Goal: Task Accomplishment & Management: Use online tool/utility

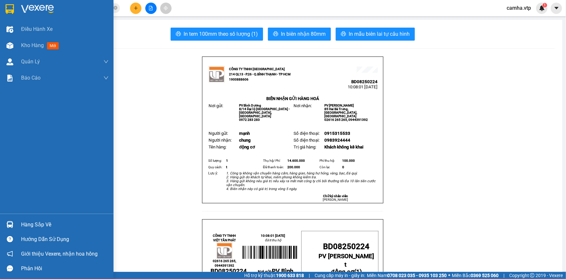
click at [16, 10] on div at bounding box center [57, 10] width 114 height 21
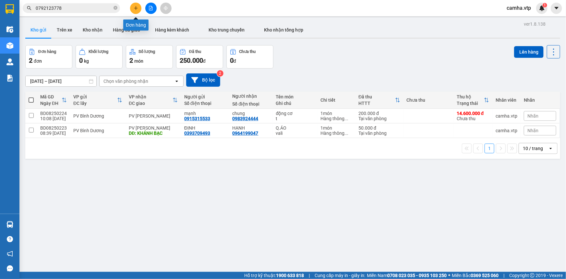
click at [134, 9] on icon "plus" at bounding box center [136, 8] width 5 height 5
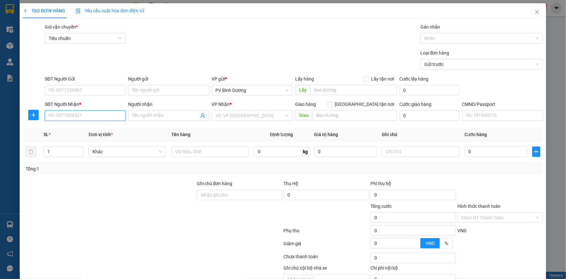
click at [75, 117] on input "SĐT Người Nhận *" at bounding box center [85, 115] width 81 height 10
click at [74, 129] on div "0378368609 - BC" at bounding box center [84, 128] width 72 height 7
type input "0378368609"
type input "BC"
type input "[GEOGRAPHIC_DATA]"
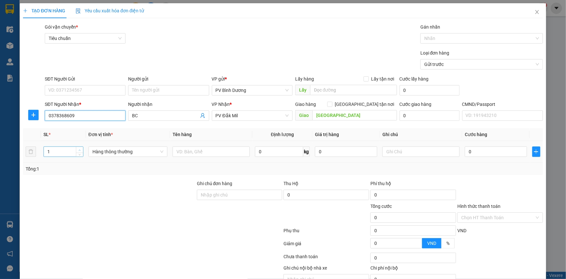
type input "0378368609"
type input "2"
click at [79, 149] on icon "up" at bounding box center [79, 150] width 2 height 2
click at [212, 155] on input "text" at bounding box center [211, 151] width 77 height 10
type input "BC"
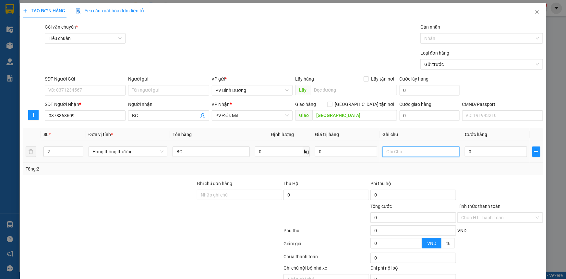
click at [408, 154] on input "text" at bounding box center [420, 151] width 77 height 10
type input "B"
click at [494, 151] on input "0" at bounding box center [496, 151] width 62 height 10
type input "1"
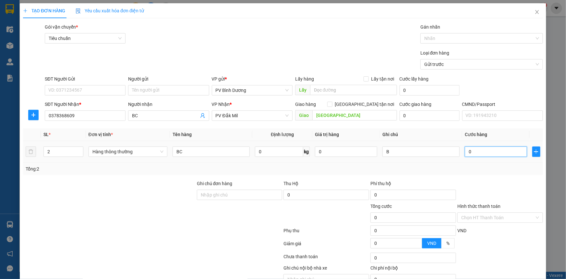
type input "1"
type input "10"
type input "100"
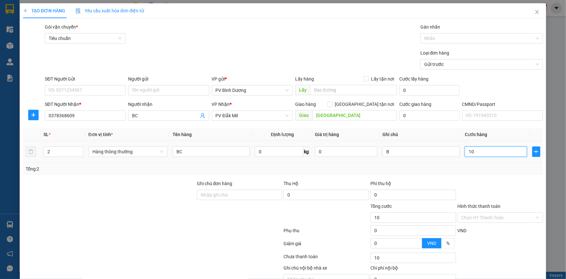
type input "100"
type input "1.000"
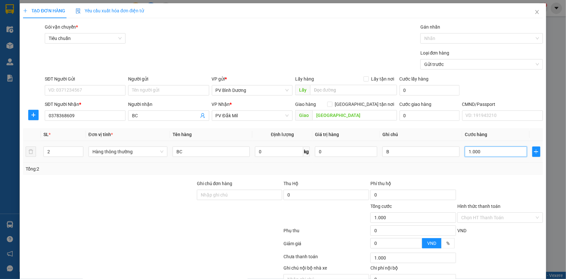
type input "10.000"
type input "100.000"
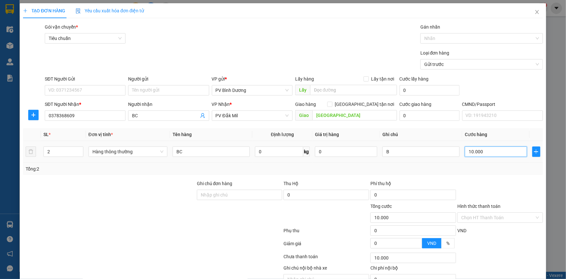
type input "100.000"
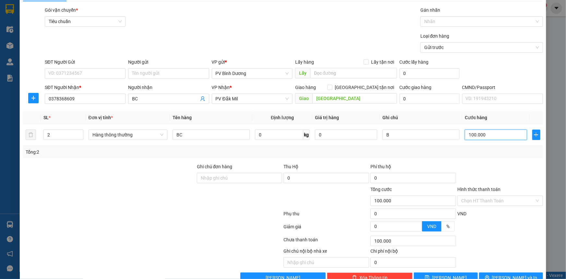
scroll to position [33, 0]
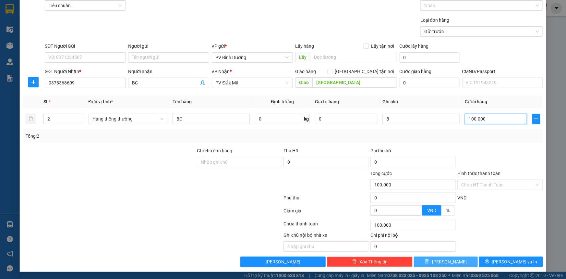
type input "100.000"
click at [457, 263] on button "[PERSON_NAME]" at bounding box center [446, 261] width 64 height 10
type input "1"
type input "0"
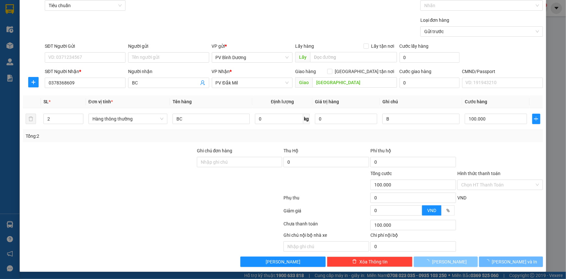
type input "0"
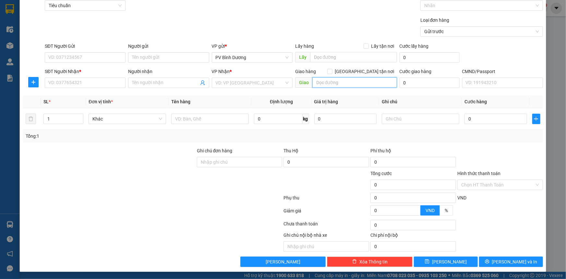
click at [348, 83] on input "text" at bounding box center [354, 82] width 85 height 10
click at [81, 57] on input "SĐT Người Gửi" at bounding box center [85, 57] width 81 height 10
click at [74, 59] on input "SĐT Người Gửi" at bounding box center [85, 57] width 81 height 10
click at [102, 86] on input "SĐT Người Nhận *" at bounding box center [85, 83] width 81 height 10
type input "0915350650"
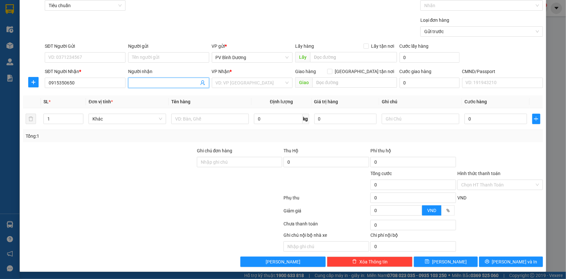
click at [141, 84] on input "Người nhận" at bounding box center [165, 82] width 66 height 7
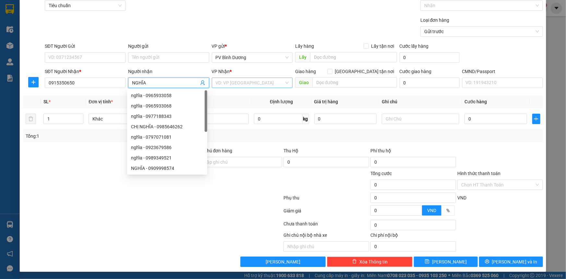
type input "NGHĨA"
click at [223, 83] on input "search" at bounding box center [250, 83] width 68 height 10
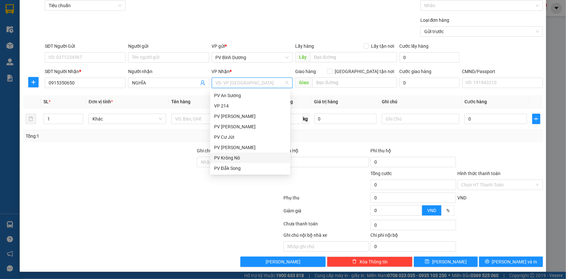
click at [233, 159] on div "PV Krông Nô" at bounding box center [250, 157] width 72 height 7
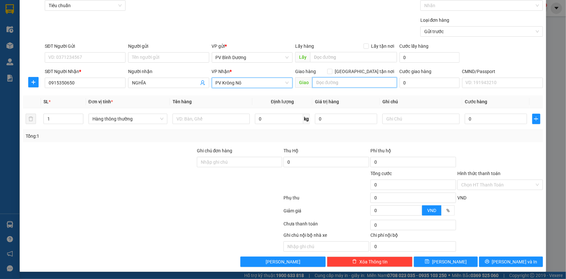
click at [365, 81] on input "text" at bounding box center [354, 82] width 85 height 10
click at [77, 55] on input "SĐT Người Gửi" at bounding box center [85, 57] width 81 height 10
click at [94, 58] on input "SĐT Người Gửi" at bounding box center [85, 57] width 81 height 10
type input "0765700303"
click at [78, 116] on icon "up" at bounding box center [79, 117] width 2 height 2
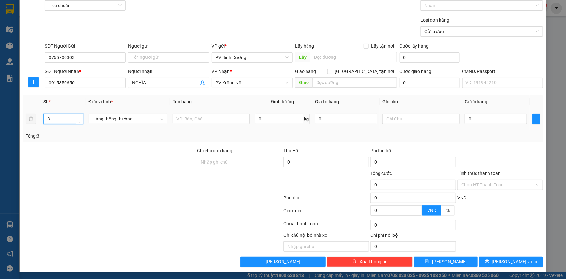
click at [78, 116] on icon "up" at bounding box center [79, 117] width 2 height 2
type input "6"
click at [78, 115] on span "up" at bounding box center [80, 117] width 4 height 4
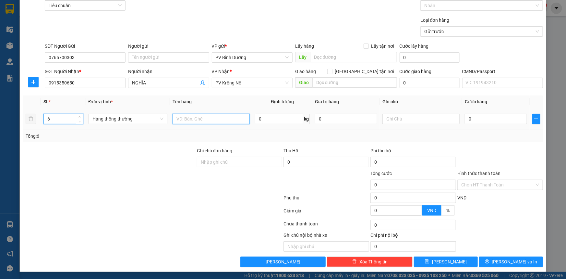
click at [192, 120] on input "text" at bounding box center [211, 119] width 77 height 10
type input "PK"
click at [394, 117] on input "text" at bounding box center [420, 119] width 77 height 10
type input "5 CÂY+1 KHUNG"
click at [485, 119] on input "0" at bounding box center [496, 119] width 62 height 10
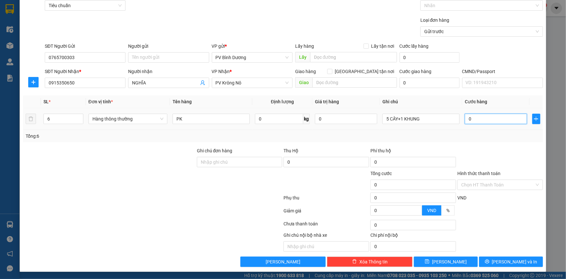
type input "7"
type input "70"
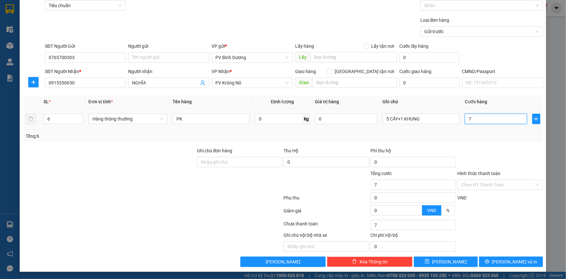
type input "70"
type input "700"
type input "7.000"
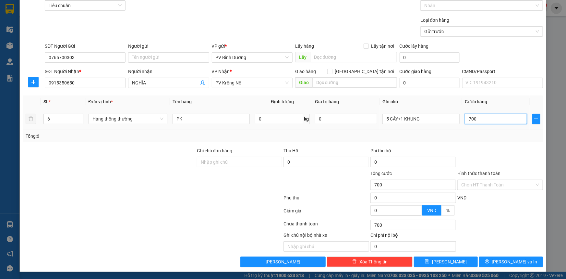
type input "7.000"
type input "70.000"
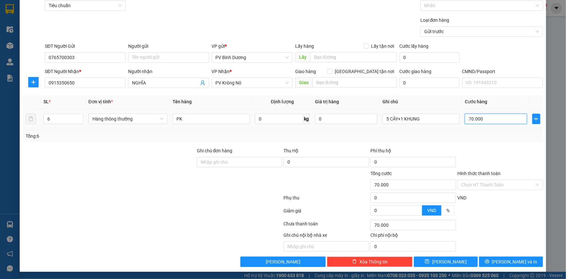
type input "700.000"
click at [504, 260] on span "[PERSON_NAME] và In" at bounding box center [514, 261] width 45 height 7
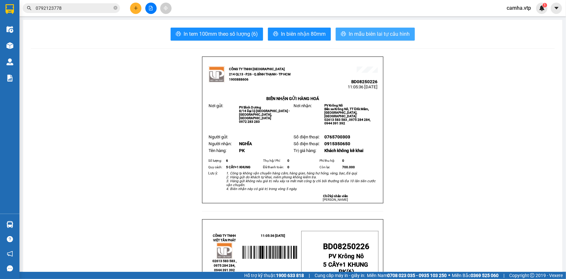
click at [388, 34] on span "In mẫu biên lai tự cấu hình" at bounding box center [379, 34] width 61 height 8
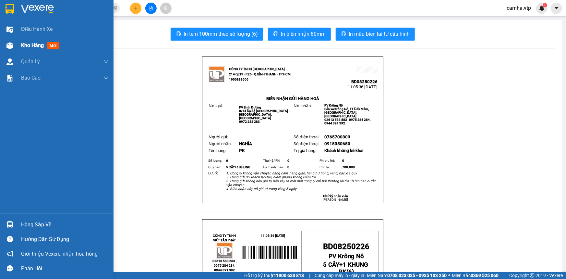
drag, startPoint x: 9, startPoint y: 14, endPoint x: 44, endPoint y: 40, distance: 42.9
click at [10, 14] on div at bounding box center [9, 8] width 11 height 11
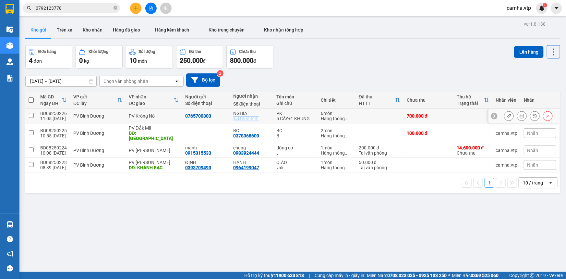
drag, startPoint x: 256, startPoint y: 118, endPoint x: 230, endPoint y: 119, distance: 26.3
click at [230, 119] on td "NGHĨA 0915350650" at bounding box center [251, 116] width 43 height 15
checkbox input "true"
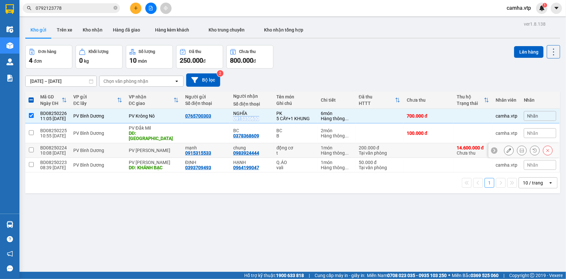
copy div "0915350650"
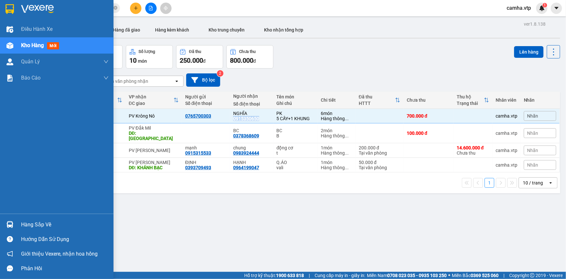
click at [13, 9] on img at bounding box center [10, 9] width 8 height 10
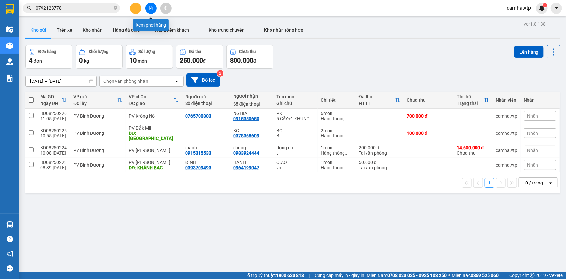
click at [151, 9] on icon "file-add" at bounding box center [151, 8] width 4 height 5
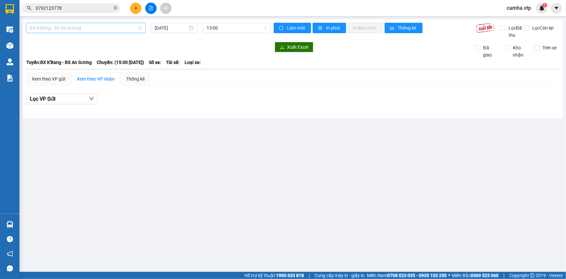
click at [96, 30] on span "BX K'Bang - BX An Sương" at bounding box center [86, 28] width 112 height 10
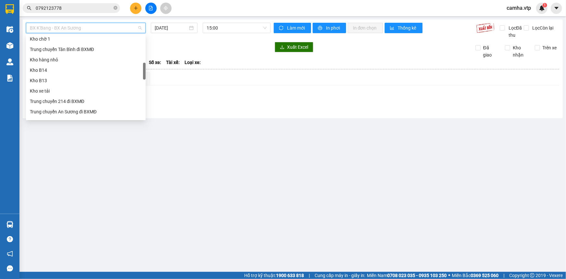
scroll to position [147, 0]
click at [126, 159] on main "BX K'Bang - BX An Sương [DATE] 15:00 Làm mới In phơi In đơn chọn Thống kê Lọc Đ…" at bounding box center [283, 135] width 566 height 271
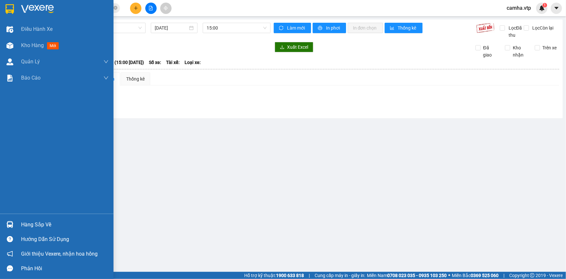
click at [12, 11] on img at bounding box center [10, 9] width 8 height 10
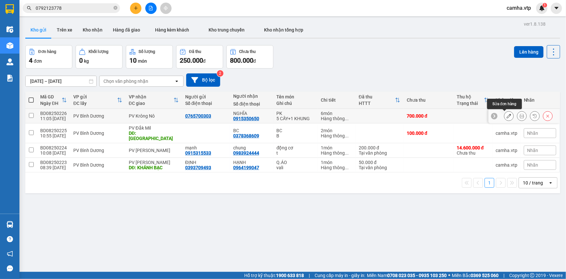
click at [507, 117] on icon at bounding box center [509, 116] width 5 height 5
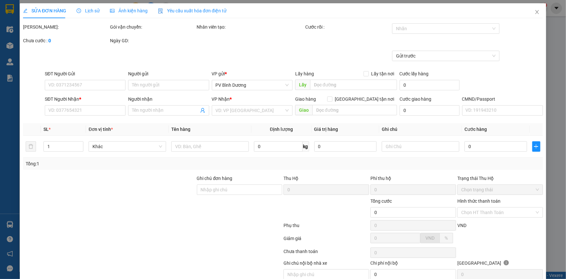
type input "0765700303"
type input "0915350650"
type input "NGHĨA"
type input "700.000"
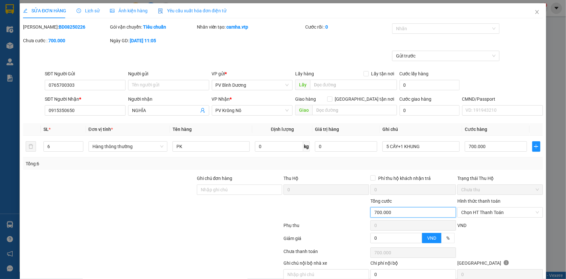
drag, startPoint x: 394, startPoint y: 210, endPoint x: 354, endPoint y: 227, distance: 43.8
click at [355, 226] on form "Ghi chú đơn hàng Thu Hộ 0 Phí thu hộ khách nhận trả 0 Trạng thái Thu Hộ Chưa th…" at bounding box center [283, 209] width 520 height 71
type input "0"
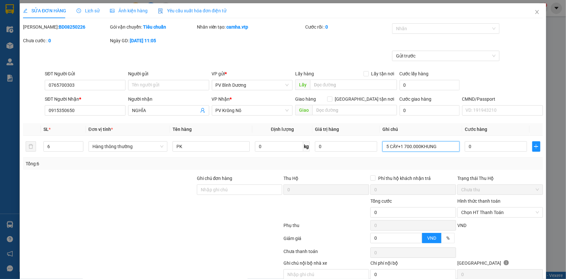
type input "5 CÂY+1 KHUNG"
click at [487, 147] on input "0" at bounding box center [496, 146] width 62 height 10
type input "6"
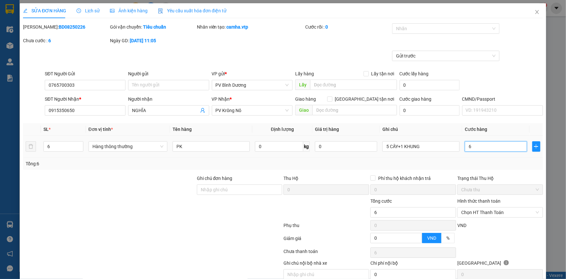
type input "60"
type input "600"
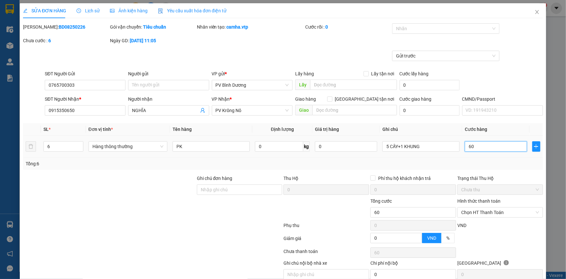
type input "600"
type input "6.000"
type input "60.000"
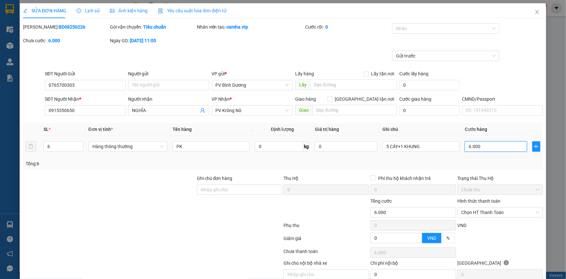
type input "60.000"
type input "600.000"
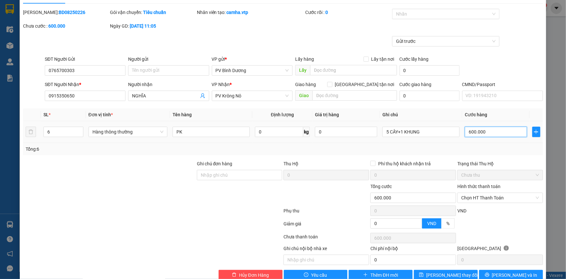
scroll to position [28, 0]
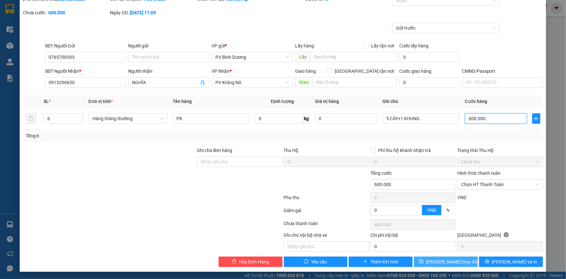
type input "600.000"
click at [436, 263] on span "[PERSON_NAME] thay đổi" at bounding box center [452, 261] width 52 height 7
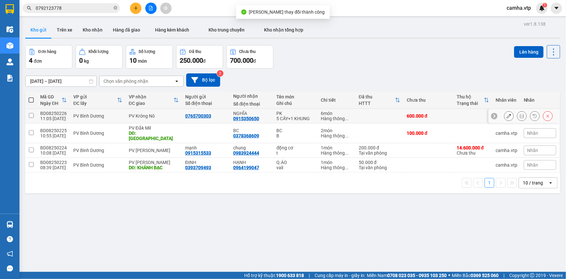
click at [507, 115] on icon at bounding box center [509, 116] width 5 height 5
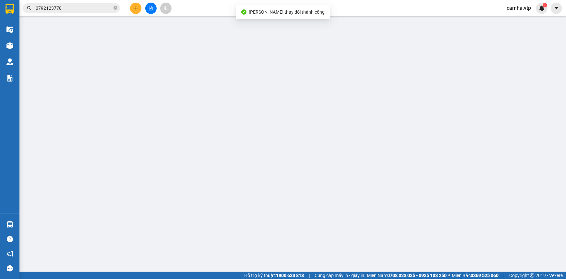
type input "0765700303"
type input "0915350650"
type input "NGHĨA"
type input "600.000"
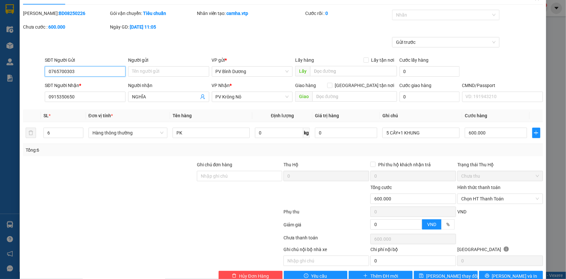
scroll to position [28, 0]
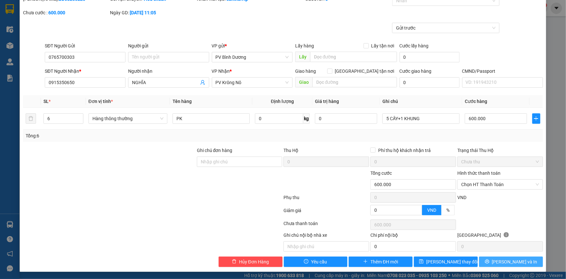
click at [510, 262] on span "[PERSON_NAME] và In" at bounding box center [514, 261] width 45 height 7
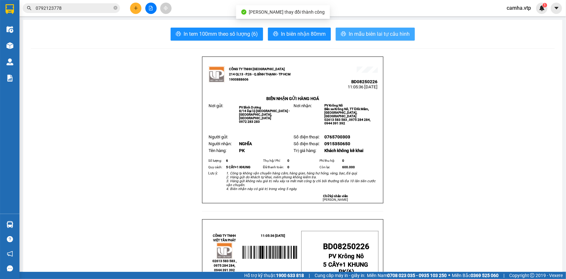
click at [388, 34] on span "In mẫu biên lai tự cấu hình" at bounding box center [379, 34] width 61 height 8
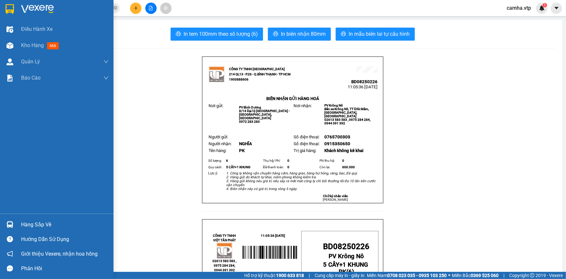
click at [11, 6] on img at bounding box center [10, 9] width 8 height 10
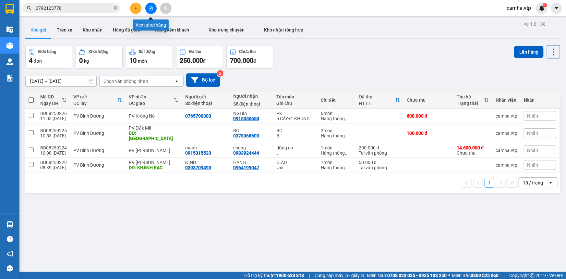
click at [147, 9] on button at bounding box center [150, 8] width 11 height 11
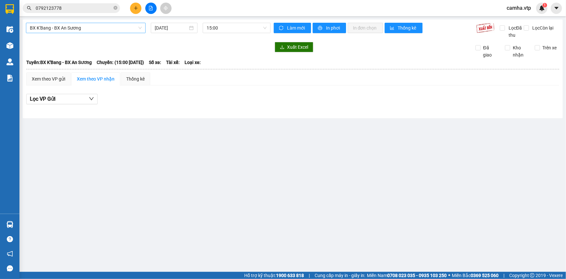
click at [73, 28] on span "BX K'Bang - BX An Sương" at bounding box center [86, 28] width 112 height 10
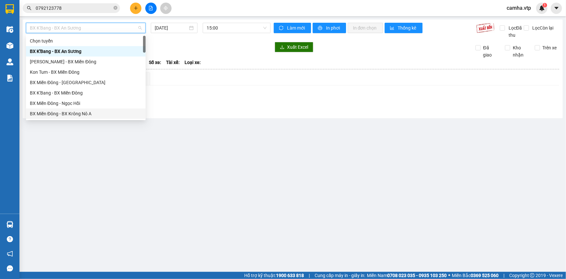
click at [78, 112] on div "BX Miền Đông - BX Krông Nô A" at bounding box center [86, 113] width 112 height 7
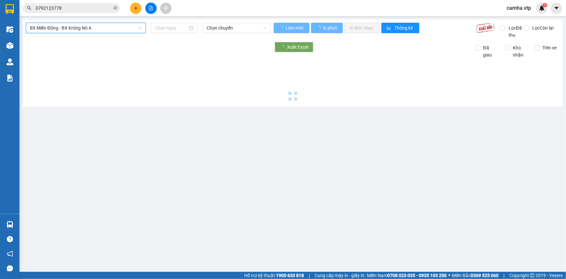
type input "[DATE]"
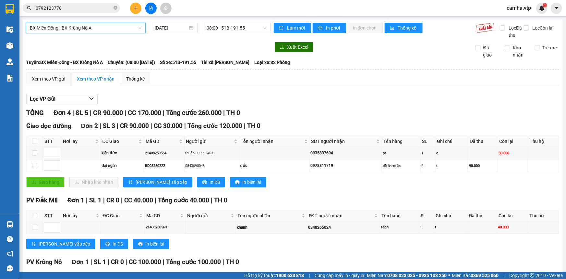
click at [91, 30] on span "BX Miền Đông - BX Krông Nô A" at bounding box center [86, 28] width 112 height 10
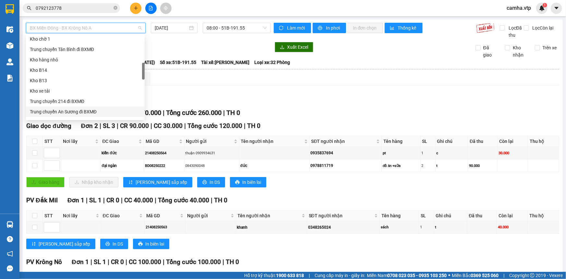
scroll to position [236, 0]
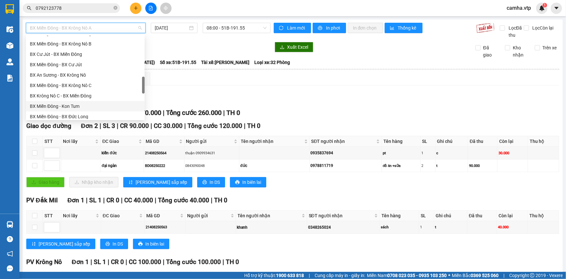
click at [101, 104] on div "BX Miền Đông - Kon Tum" at bounding box center [85, 105] width 111 height 7
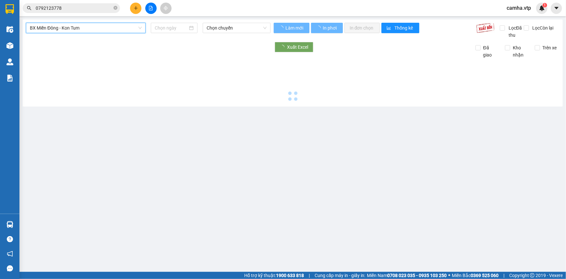
type input "[DATE]"
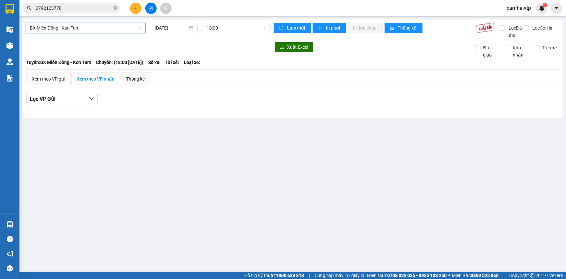
click at [120, 27] on span "BX Miền Đông - Kon Tum" at bounding box center [86, 28] width 112 height 10
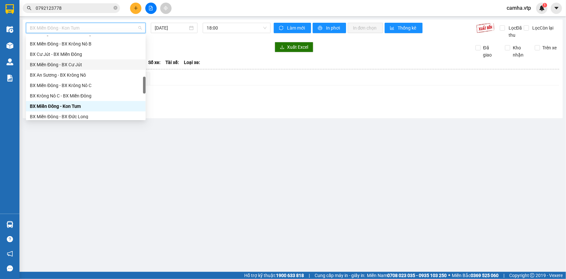
click at [107, 65] on div "BX Miền Đông - BX Cư Jút" at bounding box center [86, 64] width 112 height 7
type input "[DATE]"
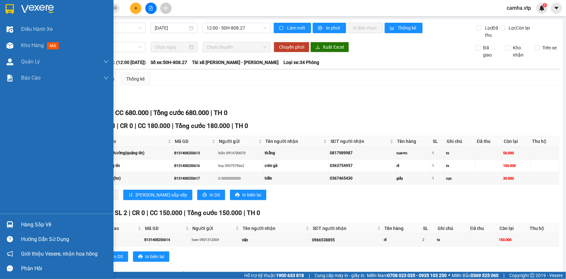
click at [8, 11] on img at bounding box center [10, 9] width 8 height 10
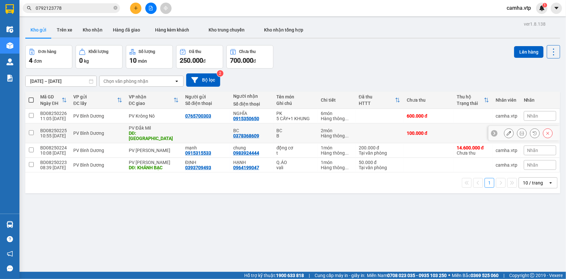
click at [31, 130] on input "checkbox" at bounding box center [31, 132] width 5 height 5
checkbox input "true"
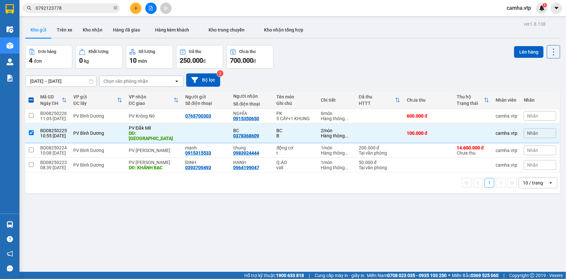
click at [90, 10] on input "0792123778" at bounding box center [74, 8] width 77 height 7
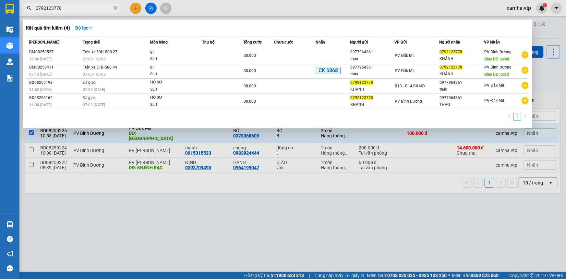
click at [151, 8] on div at bounding box center [283, 139] width 566 height 279
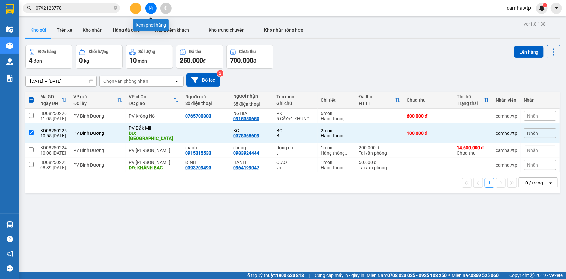
click at [150, 8] on icon "file-add" at bounding box center [151, 8] width 5 height 5
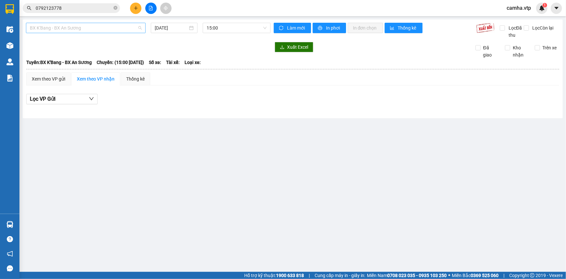
click at [89, 29] on span "BX K'Bang - BX An Sương" at bounding box center [86, 28] width 112 height 10
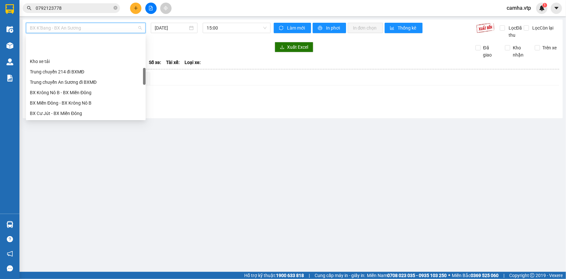
scroll to position [206, 0]
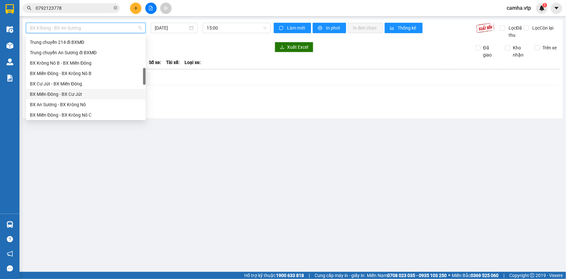
click at [85, 95] on div "BX Miền Đông - BX Cư Jút" at bounding box center [86, 93] width 112 height 7
type input "[DATE]"
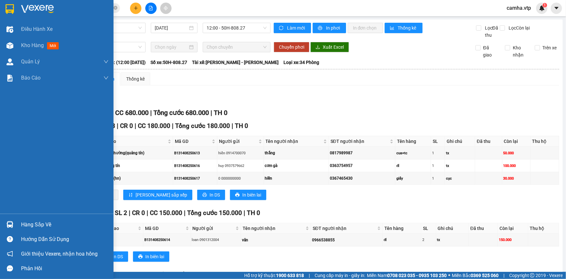
click at [23, 10] on img at bounding box center [37, 9] width 33 height 10
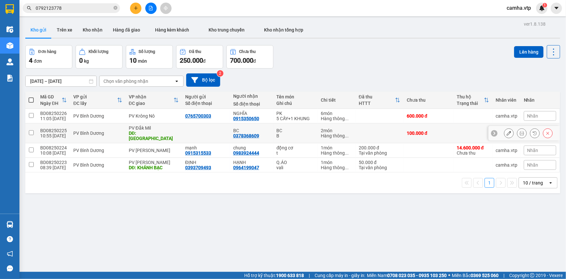
click at [30, 130] on input "checkbox" at bounding box center [31, 132] width 5 height 5
checkbox input "true"
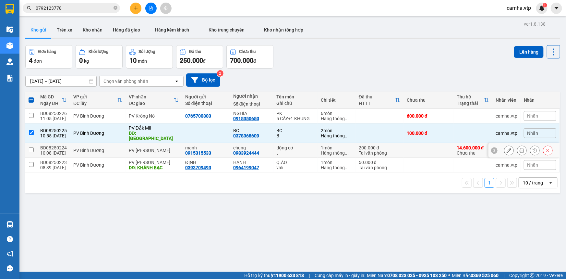
click at [30, 147] on input "checkbox" at bounding box center [31, 149] width 5 height 5
checkbox input "true"
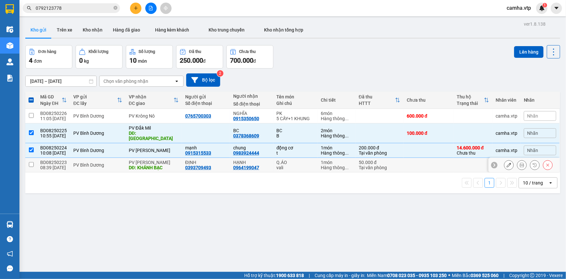
click at [29, 162] on input "checkbox" at bounding box center [31, 164] width 5 height 5
checkbox input "true"
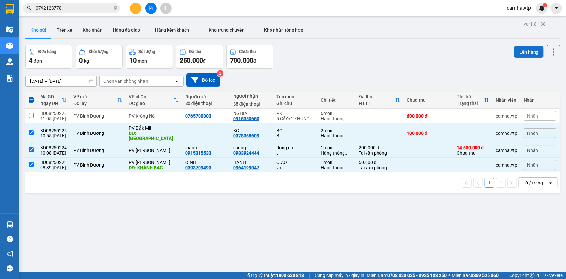
click at [528, 52] on button "Lên hàng" at bounding box center [529, 52] width 30 height 12
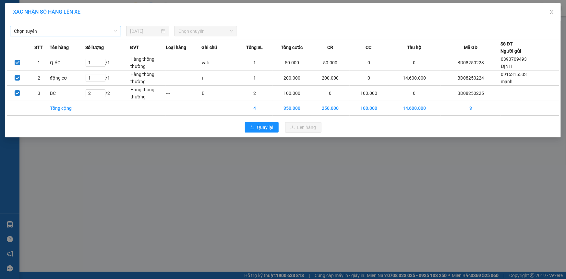
click at [65, 27] on span "Chọn tuyến" at bounding box center [65, 31] width 103 height 10
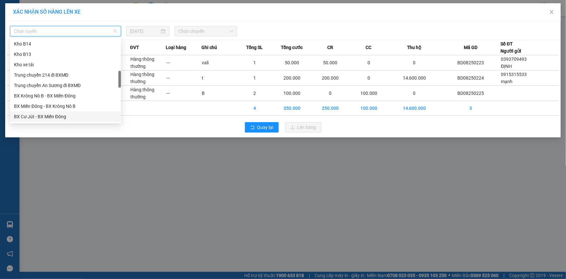
scroll to position [236, 0]
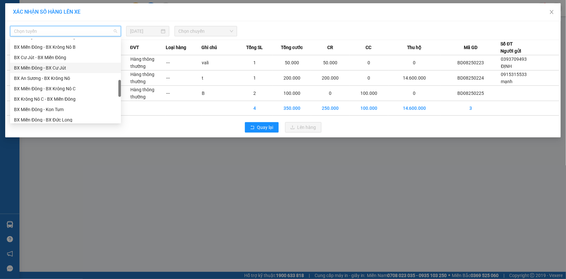
click at [71, 69] on div "BX Miền Đông - BX Cư Jút" at bounding box center [65, 67] width 103 height 7
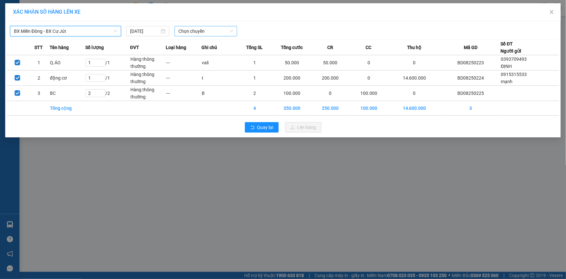
click at [222, 28] on span "Chọn chuyến" at bounding box center [205, 31] width 55 height 10
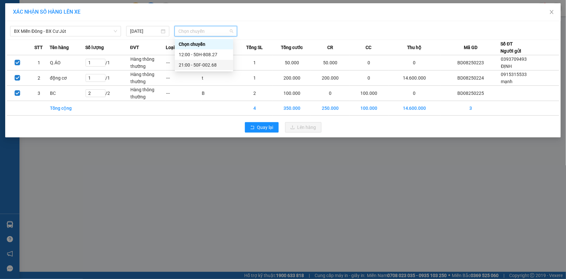
click at [210, 62] on div "21:00 - 50F-002.68" at bounding box center [204, 64] width 51 height 7
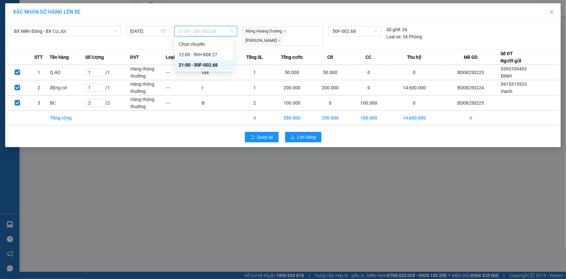
click at [217, 32] on span "21:00 - 50F-002.68" at bounding box center [205, 31] width 55 height 10
click at [210, 53] on div "12:00 - 50H-808.27" at bounding box center [204, 54] width 51 height 7
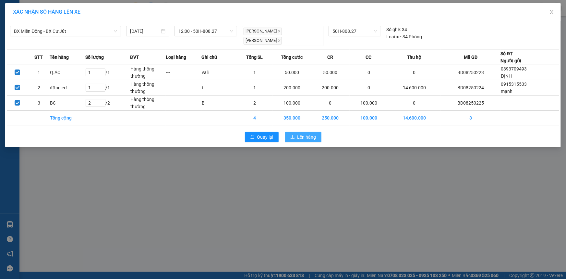
click at [305, 133] on span "Lên hàng" at bounding box center [306, 136] width 19 height 7
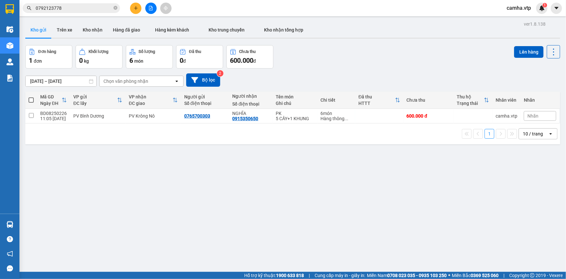
click at [86, 7] on input "0792123778" at bounding box center [74, 8] width 77 height 7
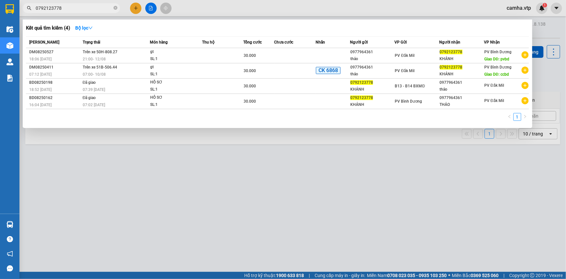
click at [151, 8] on div at bounding box center [283, 139] width 566 height 279
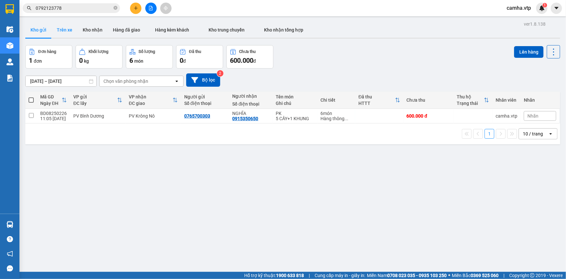
click at [64, 30] on button "Trên xe" at bounding box center [65, 30] width 26 height 16
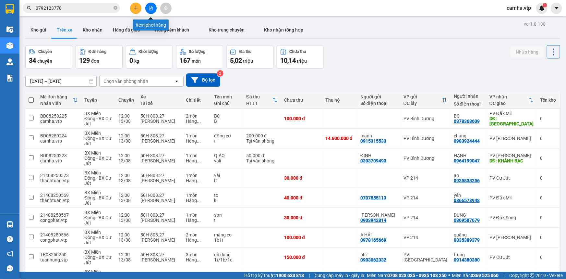
click at [147, 12] on button at bounding box center [150, 8] width 11 height 11
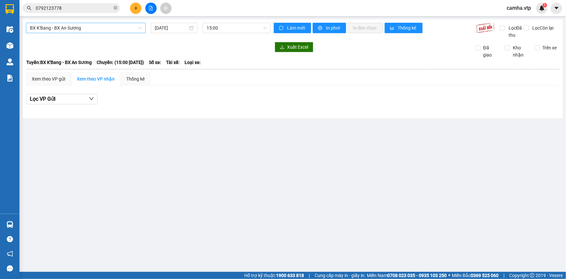
click at [128, 26] on span "BX K'Bang - BX An Sương" at bounding box center [86, 28] width 112 height 10
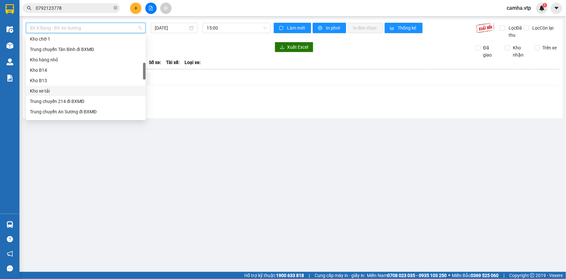
scroll to position [236, 0]
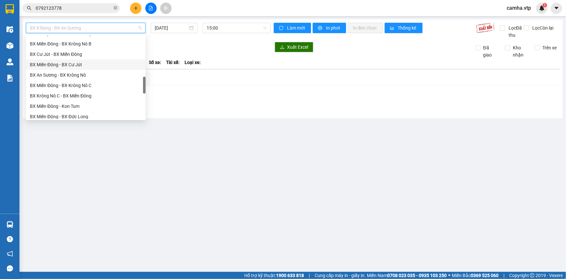
click at [103, 64] on div "BX Miền Đông - BX Cư Jút" at bounding box center [86, 64] width 112 height 7
type input "[DATE]"
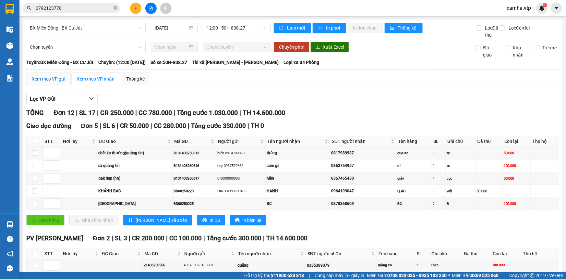
click at [49, 78] on div "Xem theo VP gửi" at bounding box center [48, 78] width 33 height 7
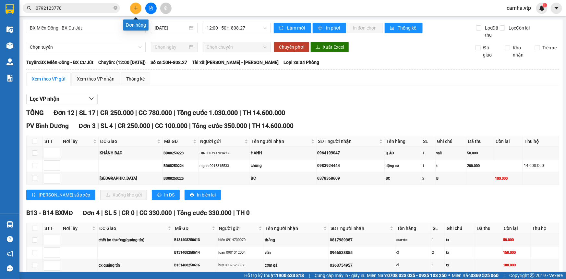
click at [137, 6] on icon "plus" at bounding box center [136, 8] width 5 height 5
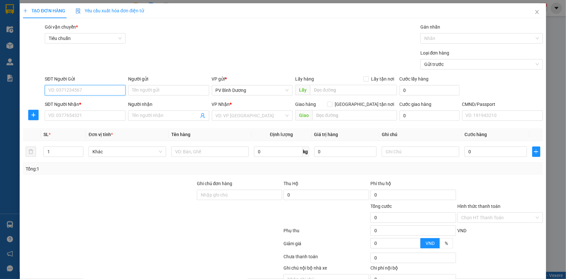
click at [98, 92] on input "SĐT Người Gửi" at bounding box center [85, 90] width 81 height 10
click at [93, 115] on input "SĐT Người Nhận *" at bounding box center [85, 115] width 81 height 10
type input "0345985618"
click at [136, 115] on input "Người nhận" at bounding box center [165, 115] width 66 height 7
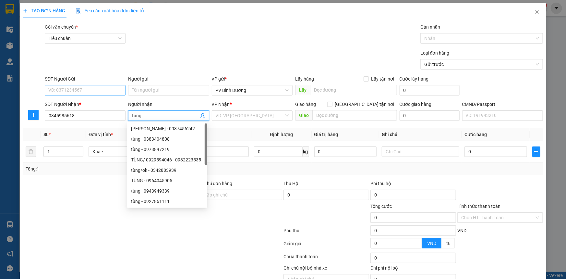
type input "tùng"
click at [99, 92] on input "SĐT Người Gửi" at bounding box center [85, 90] width 81 height 10
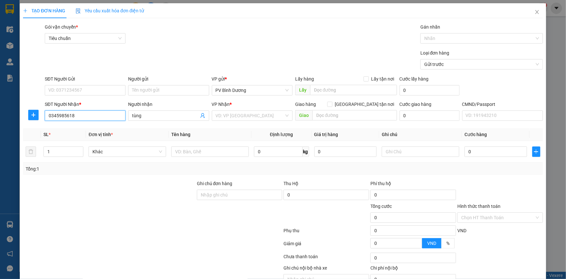
click at [102, 112] on input "0345985618" at bounding box center [85, 115] width 81 height 10
drag, startPoint x: 90, startPoint y: 115, endPoint x: 26, endPoint y: 124, distance: 64.4
click at [26, 124] on div "Transit Pickup Surcharge Ids Transit Deliver Surcharge Ids Transit Deliver Surc…" at bounding box center [283, 161] width 520 height 276
click at [81, 87] on input "SĐT Người Gửi" at bounding box center [85, 90] width 81 height 10
type input "0368461446"
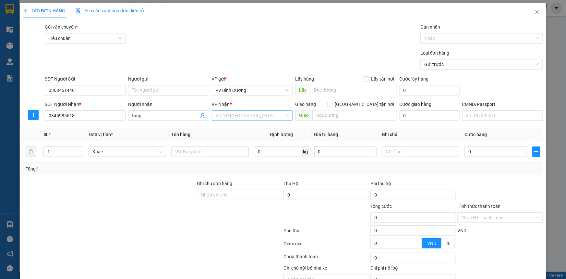
click at [235, 117] on input "search" at bounding box center [250, 116] width 68 height 10
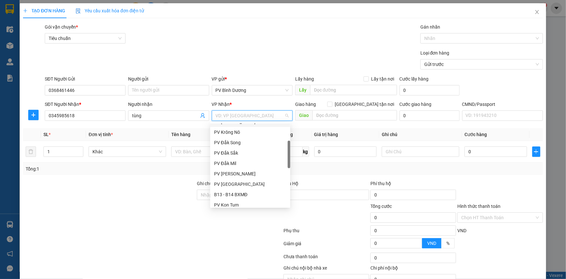
scroll to position [88, 0]
click at [236, 137] on div "PV Đắk Mil" at bounding box center [250, 133] width 72 height 7
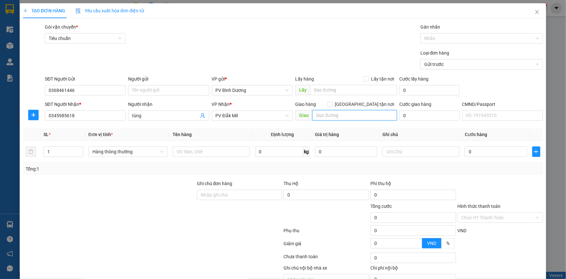
click at [339, 117] on input "text" at bounding box center [354, 115] width 85 height 10
type input "d"
type input "đức mạnh"
click at [350, 115] on input "đức mạnh" at bounding box center [354, 115] width 85 height 10
click at [79, 149] on icon "up" at bounding box center [79, 150] width 2 height 2
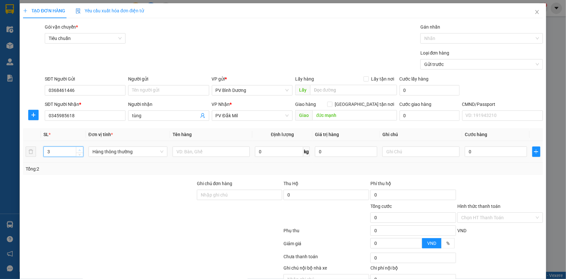
click at [79, 149] on icon "up" at bounding box center [79, 150] width 2 height 2
type input "5"
click at [79, 149] on icon "up" at bounding box center [79, 150] width 2 height 2
click at [173, 149] on input "text" at bounding box center [211, 151] width 77 height 10
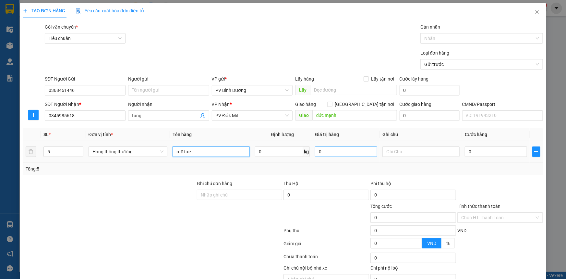
type input "ruột xe"
click at [320, 151] on input "0" at bounding box center [346, 151] width 62 height 10
click at [383, 150] on input "text" at bounding box center [420, 151] width 77 height 10
type input "bao"
click at [478, 154] on input "0" at bounding box center [496, 151] width 62 height 10
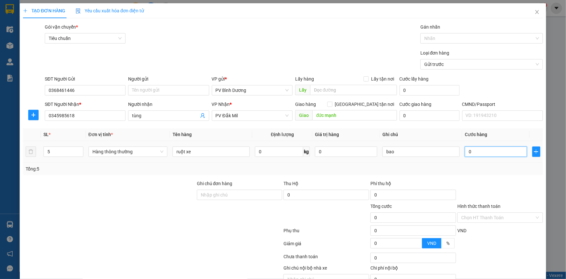
type input "3"
type input "30"
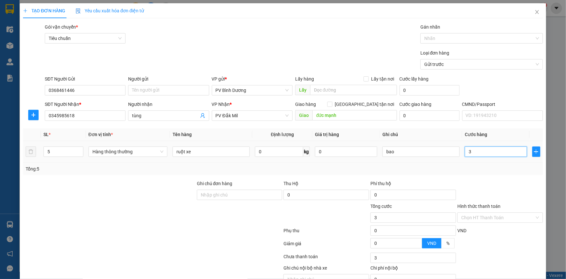
type input "30"
type input "300"
type input "3.000"
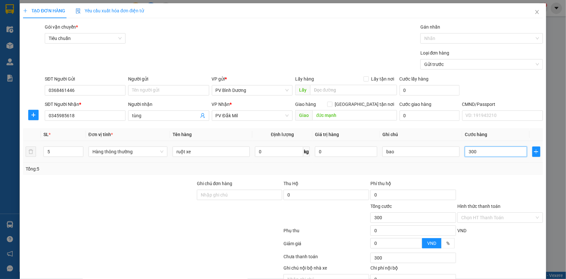
type input "3.000"
type input "30.000"
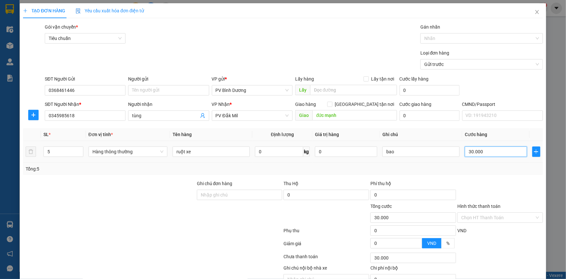
type input "300.000"
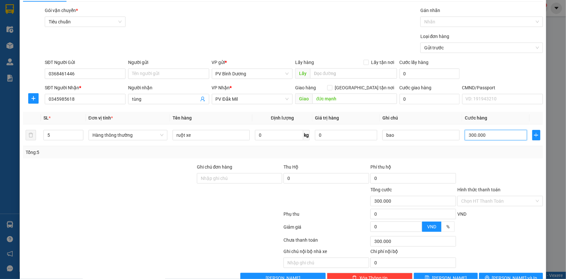
scroll to position [33, 0]
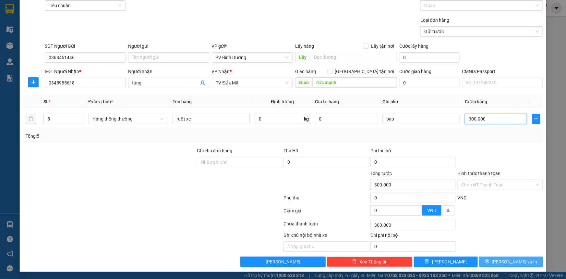
type input "300.000"
click at [505, 259] on span "[PERSON_NAME] và In" at bounding box center [514, 261] width 45 height 7
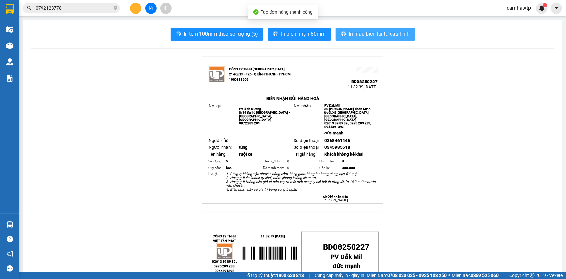
click at [371, 34] on span "In mẫu biên lai tự cấu hình" at bounding box center [379, 34] width 61 height 8
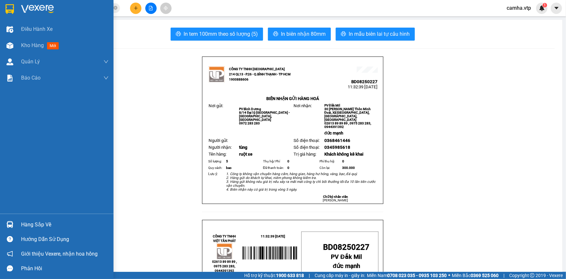
click at [11, 8] on img at bounding box center [10, 9] width 8 height 10
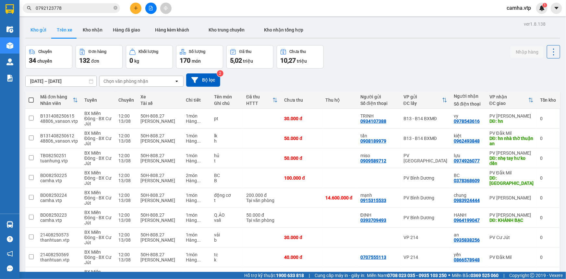
click at [32, 29] on button "Kho gửi" at bounding box center [38, 30] width 26 height 16
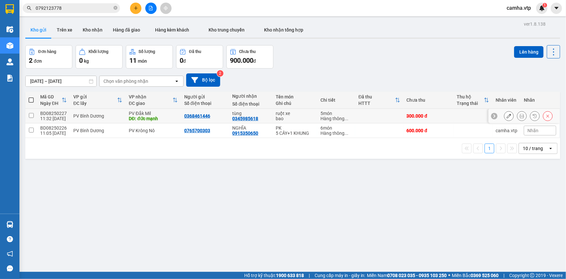
click at [31, 117] on input "checkbox" at bounding box center [31, 115] width 5 height 5
checkbox input "true"
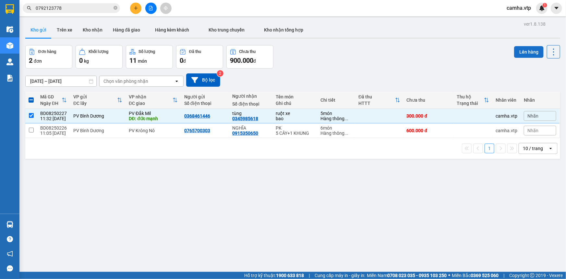
click at [526, 52] on button "Lên hàng" at bounding box center [529, 52] width 30 height 12
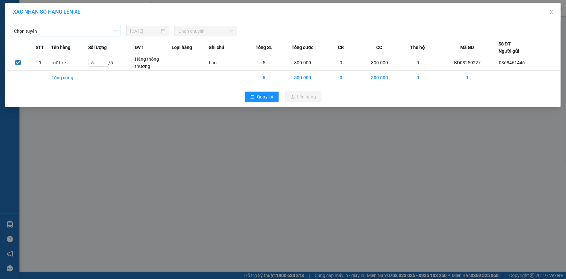
click at [91, 31] on span "Chọn tuyến" at bounding box center [65, 31] width 103 height 10
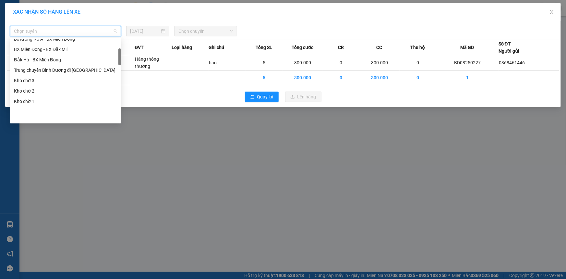
scroll to position [59, 0]
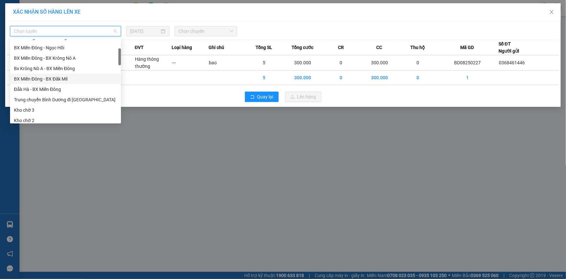
click at [70, 78] on div "BX Miền Đông - BX Đăk Mil" at bounding box center [65, 78] width 103 height 7
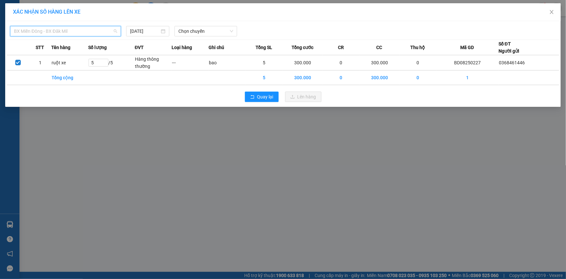
click at [100, 31] on span "BX Miền Đông - BX Đăk Mil" at bounding box center [65, 31] width 103 height 10
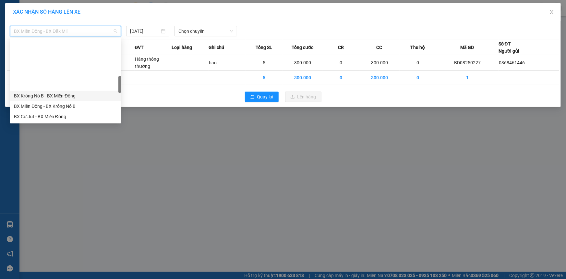
scroll to position [236, 0]
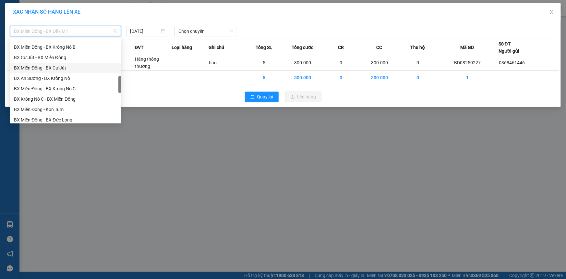
click at [93, 68] on div "BX Miền Đông - BX Cư Jút" at bounding box center [65, 67] width 103 height 7
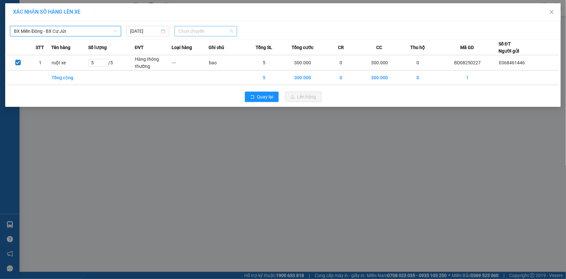
click at [200, 32] on span "Chọn chuyến" at bounding box center [205, 31] width 55 height 10
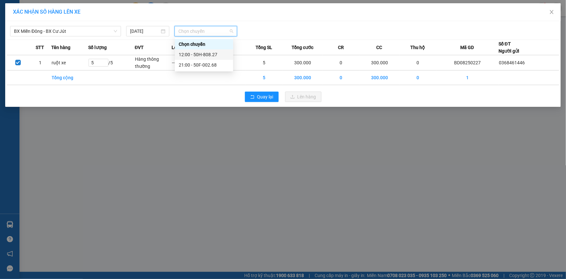
click at [187, 56] on div "12:00 - 50H-808.27" at bounding box center [204, 54] width 51 height 7
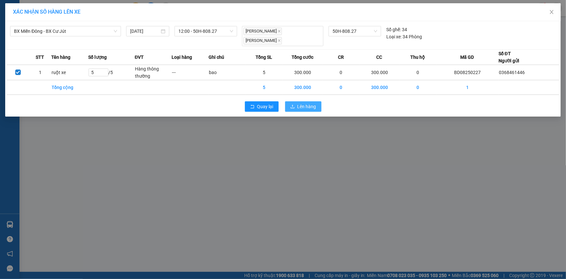
click at [308, 103] on span "Lên hàng" at bounding box center [306, 106] width 19 height 7
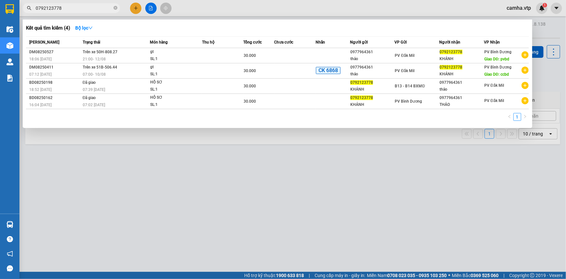
click at [69, 10] on input "0792123778" at bounding box center [74, 8] width 77 height 7
paste input "375972732"
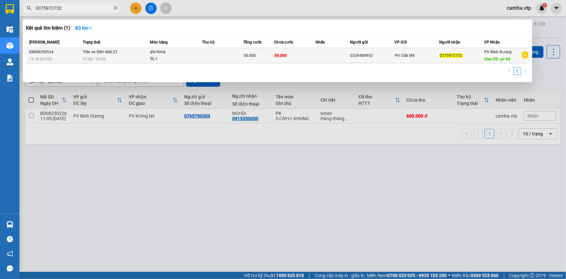
type input "0375972732"
click at [300, 59] on td "50.000" at bounding box center [294, 55] width 41 height 15
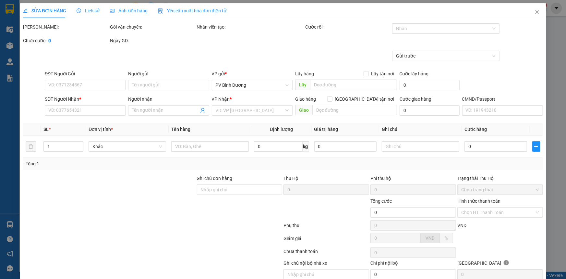
type input "0339489952"
type input "0375972732"
type input "pv bd"
type input "50.000"
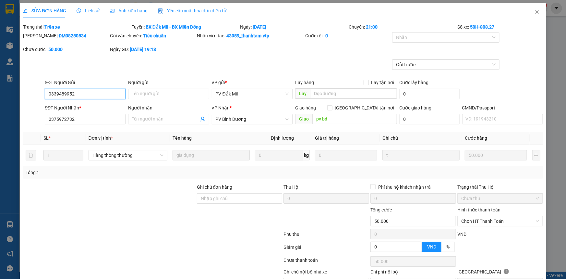
type input "2.500"
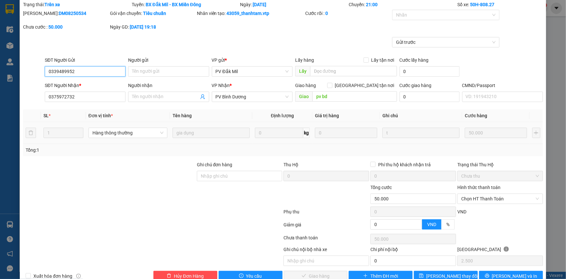
scroll to position [37, 0]
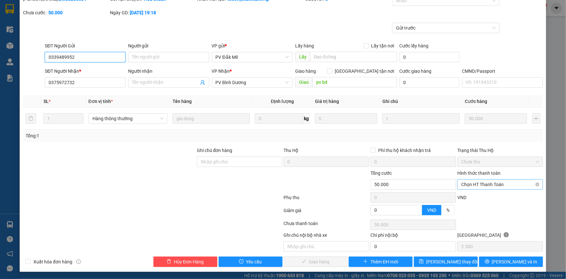
click at [482, 179] on span "Chọn HT Thanh Toán" at bounding box center [500, 184] width 78 height 10
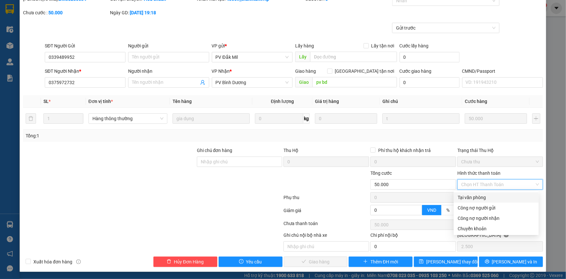
click at [472, 196] on div "Tại văn phòng" at bounding box center [496, 197] width 77 height 7
type input "0"
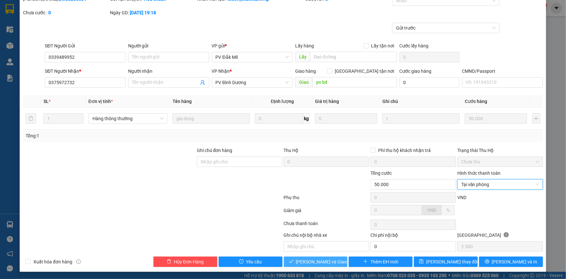
click at [333, 263] on span "[PERSON_NAME] và Giao hàng" at bounding box center [327, 261] width 62 height 7
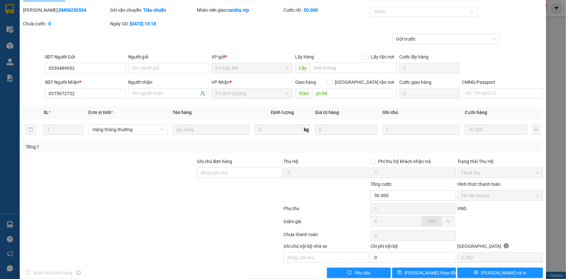
scroll to position [0, 0]
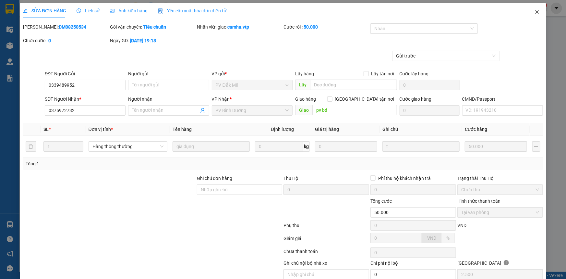
click at [534, 12] on icon "close" at bounding box center [536, 11] width 5 height 5
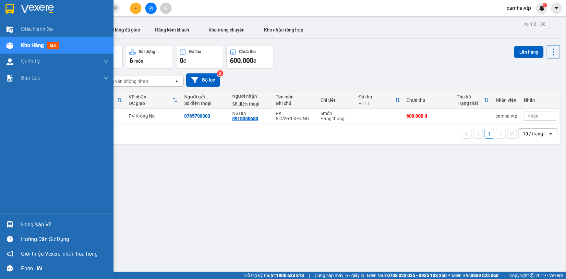
click at [9, 6] on img at bounding box center [10, 9] width 8 height 10
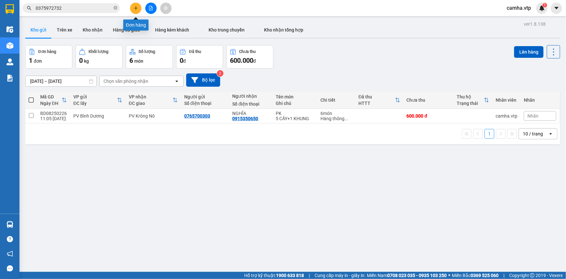
click at [136, 9] on icon "plus" at bounding box center [136, 8] width 5 height 5
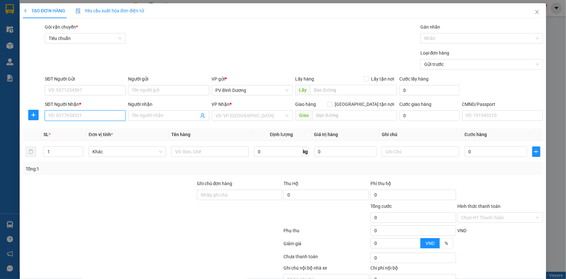
click at [68, 115] on input "SĐT Người Nhận *" at bounding box center [85, 115] width 81 height 10
click at [74, 129] on div "0397064713 - BC" at bounding box center [84, 128] width 72 height 7
type input "0397064713"
type input "BC"
type input "ĐƯỜNG ĐÔI"
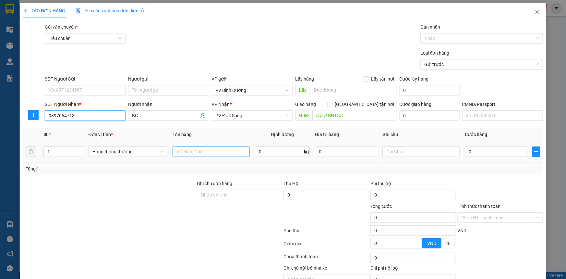
type input "0397064713"
click at [195, 154] on input "text" at bounding box center [211, 151] width 77 height 10
type input "bc"
click at [407, 154] on input "text" at bounding box center [420, 151] width 77 height 10
type input "bao"
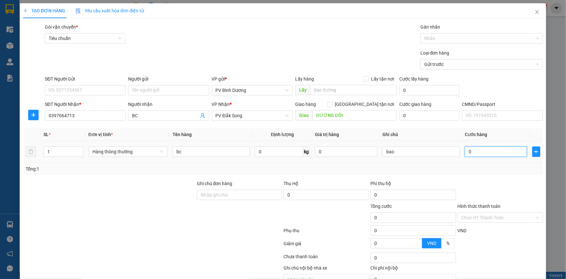
click at [477, 152] on input "0" at bounding box center [496, 151] width 62 height 10
type input "5"
type input "50"
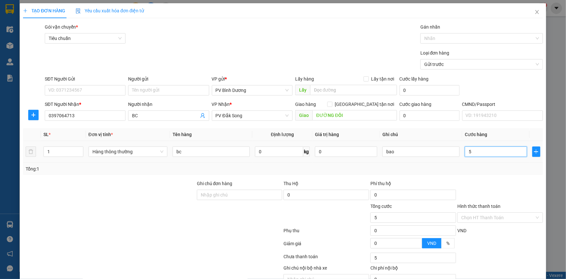
type input "50"
type input "500"
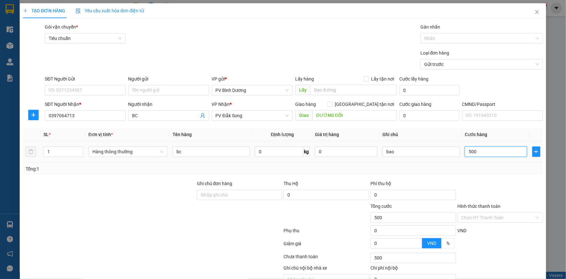
type input "5.000"
type input "50.000"
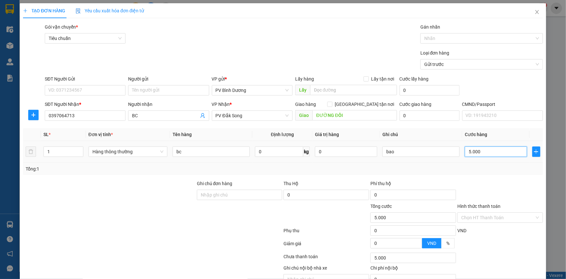
type input "50.000"
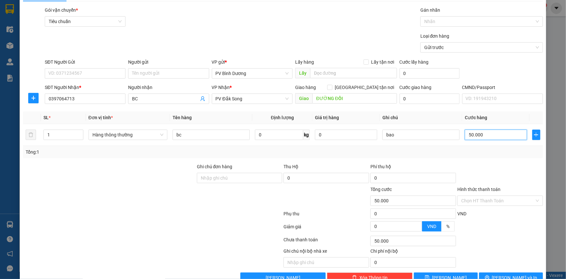
scroll to position [33, 0]
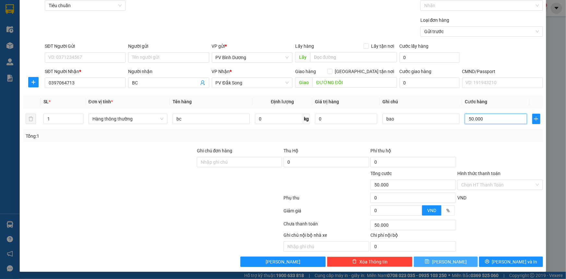
type input "50.000"
click at [457, 259] on button "[PERSON_NAME]" at bounding box center [446, 261] width 64 height 10
type input "0"
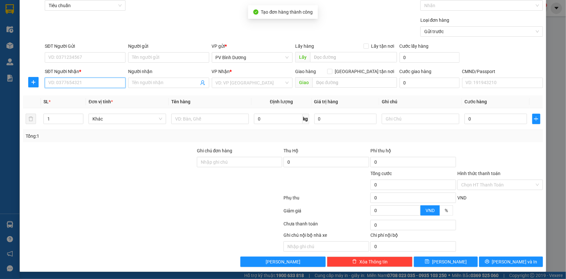
click at [65, 83] on input "SĐT Người Nhận *" at bounding box center [85, 83] width 81 height 10
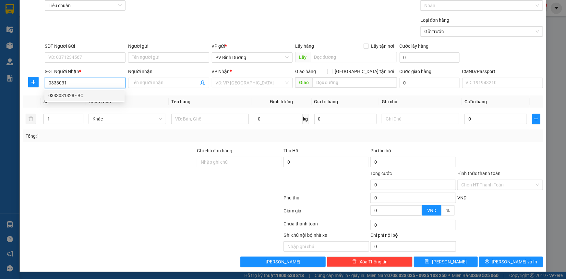
click at [67, 97] on div "0333031328 - BC" at bounding box center [84, 95] width 72 height 7
type input "0333031328"
type input "BC"
type input "ĐĂK GẰN"
type input "0333031328"
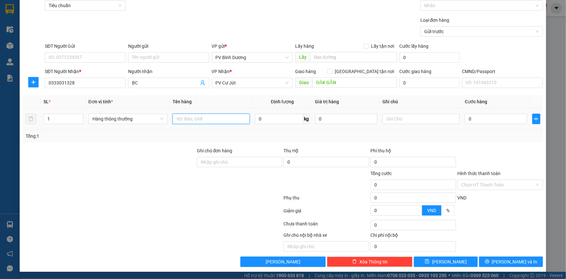
click at [184, 117] on input "text" at bounding box center [211, 119] width 77 height 10
type input "bc"
click at [396, 119] on input "text" at bounding box center [420, 119] width 77 height 10
type input "bao"
click at [477, 118] on input "0" at bounding box center [496, 119] width 62 height 10
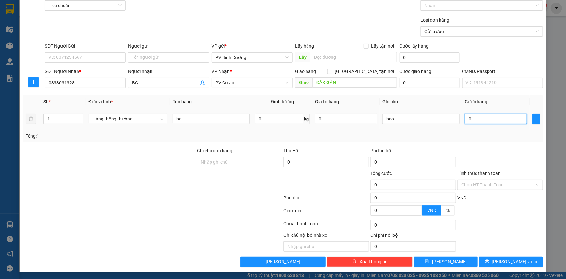
type input "4"
type input "40"
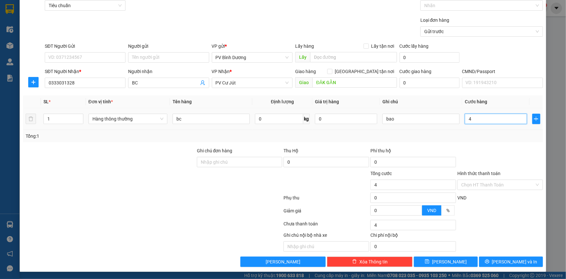
type input "40"
type input "400"
type input "4.000"
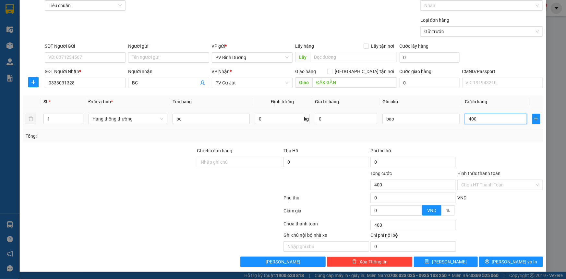
type input "4.000"
type input "40.000"
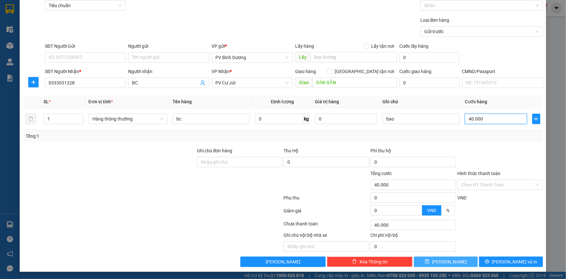
type input "40.000"
click at [446, 261] on span "[PERSON_NAME]" at bounding box center [449, 261] width 35 height 7
type input "0"
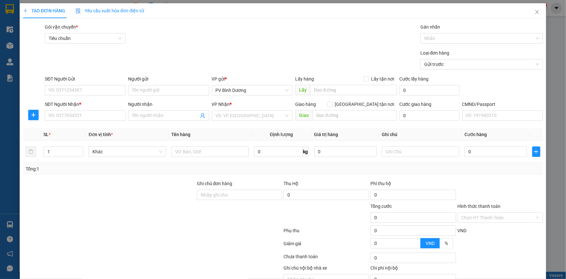
scroll to position [0, 0]
click at [534, 12] on icon "close" at bounding box center [536, 11] width 5 height 5
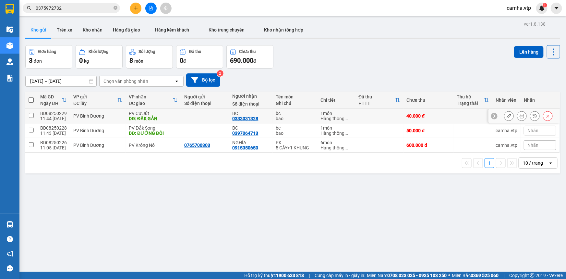
click at [166, 120] on div "DĐ: ĐĂK GẰN" at bounding box center [153, 118] width 49 height 5
checkbox input "true"
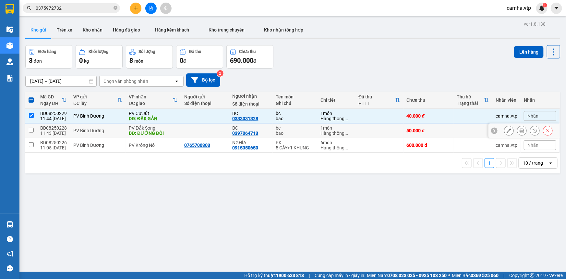
click at [166, 133] on div "DĐ: ĐƯỜNG ĐÔI" at bounding box center [153, 132] width 49 height 5
checkbox input "true"
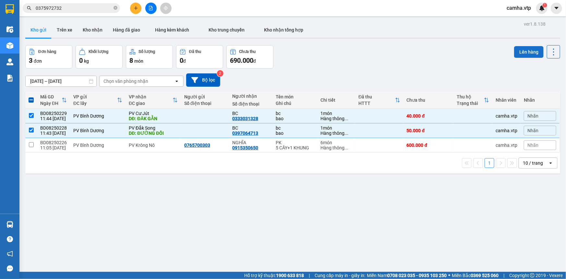
click at [522, 52] on button "Lên hàng" at bounding box center [529, 52] width 30 height 12
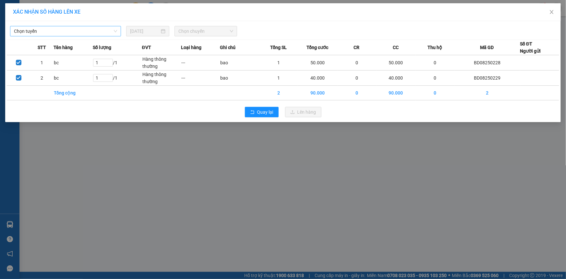
click at [101, 30] on span "Chọn tuyến" at bounding box center [65, 31] width 103 height 10
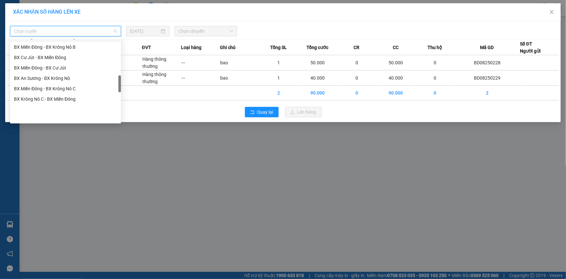
scroll to position [236, 0]
click at [75, 64] on div "BX Miền Đông - BX Cư Jút" at bounding box center [65, 67] width 103 height 7
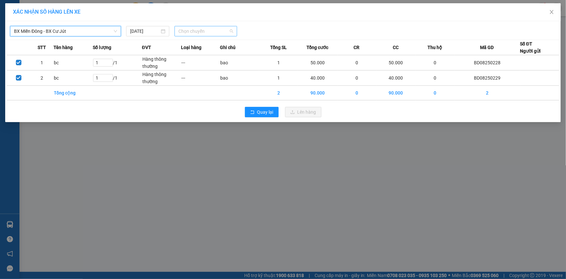
click at [220, 32] on span "Chọn chuyến" at bounding box center [205, 31] width 55 height 10
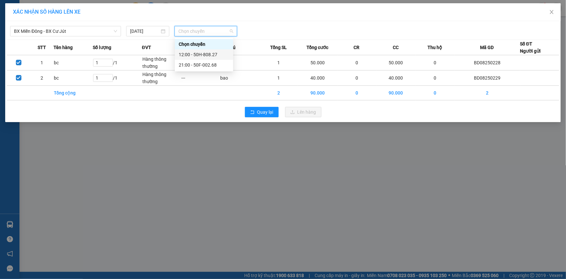
click at [204, 54] on div "12:00 - 50H-808.27" at bounding box center [204, 54] width 51 height 7
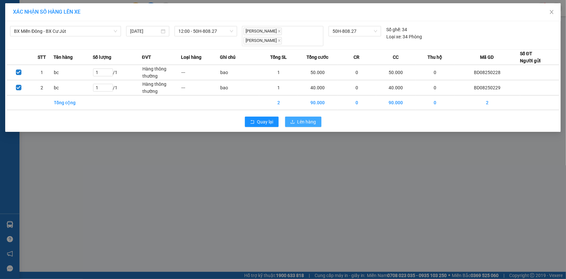
click at [302, 118] on span "Lên hàng" at bounding box center [306, 121] width 19 height 7
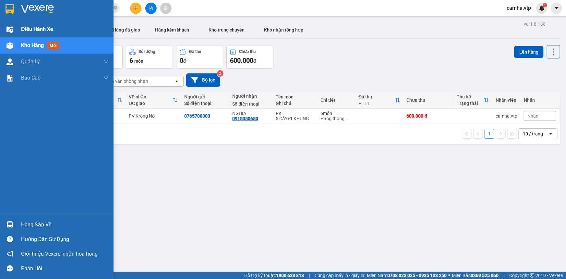
click at [25, 29] on span "Điều hành xe" at bounding box center [37, 29] width 32 height 8
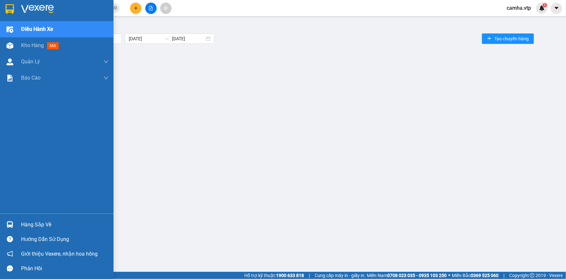
click at [12, 9] on img at bounding box center [10, 9] width 8 height 10
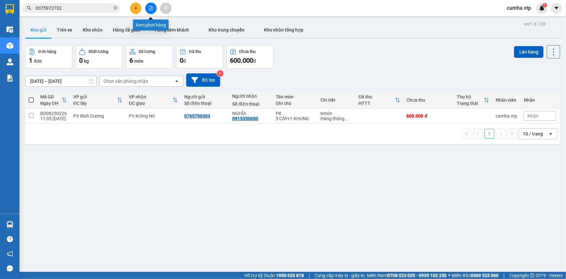
drag, startPoint x: 151, startPoint y: 7, endPoint x: 139, endPoint y: 18, distance: 16.3
click at [149, 8] on icon "file-add" at bounding box center [151, 8] width 5 height 5
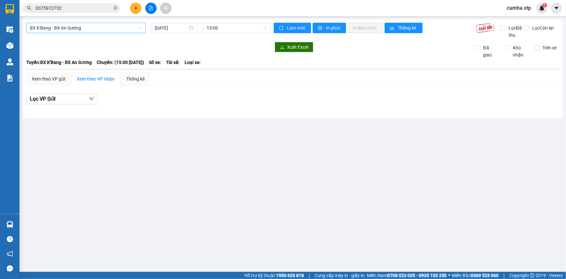
click at [75, 32] on span "BX K'Bang - BX An Sương" at bounding box center [86, 28] width 112 height 10
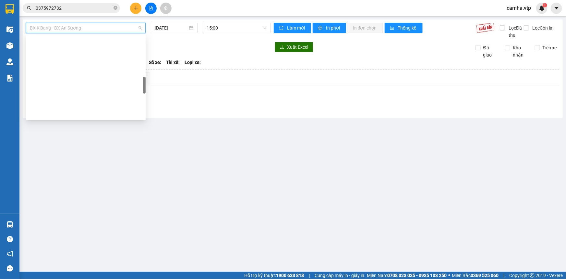
scroll to position [236, 0]
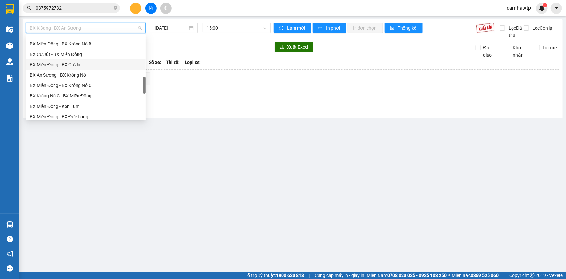
click at [90, 62] on div "BX Miền Đông - BX Cư Jút" at bounding box center [86, 64] width 112 height 7
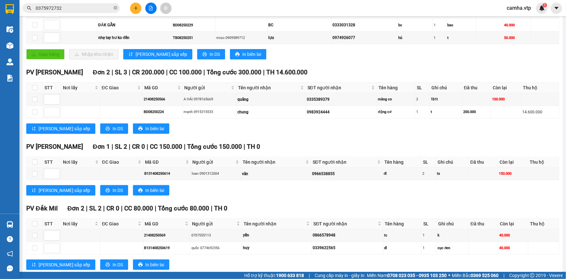
scroll to position [214, 0]
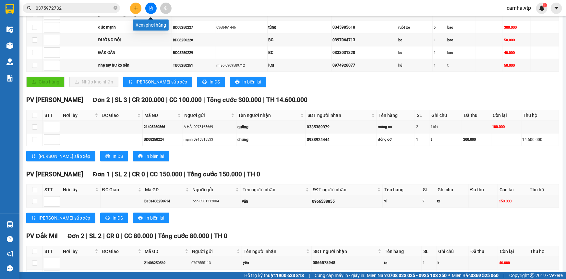
click at [152, 6] on icon "file-add" at bounding box center [151, 8] width 4 height 5
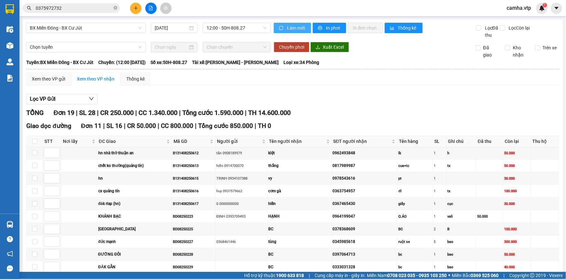
click at [294, 29] on span "Làm mới" at bounding box center [296, 27] width 19 height 7
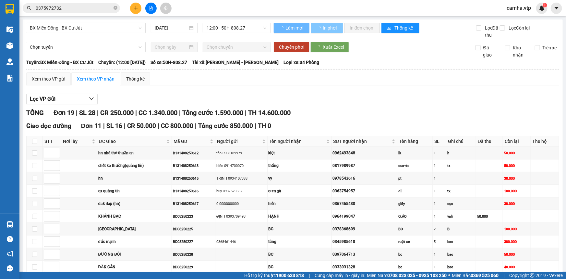
click at [318, 27] on span "loading" at bounding box center [319, 28] width 6 height 5
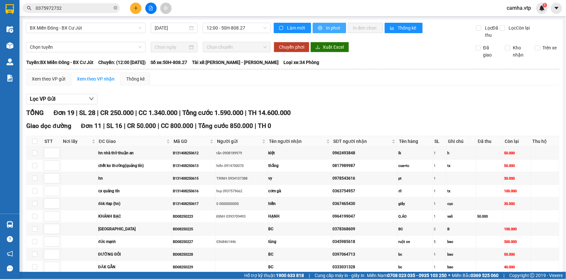
click at [318, 27] on icon "printer" at bounding box center [320, 28] width 5 height 5
click at [59, 79] on div "Xem theo VP gửi" at bounding box center [48, 78] width 33 height 7
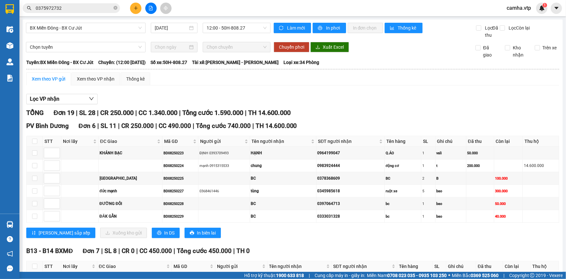
scroll to position [88, 0]
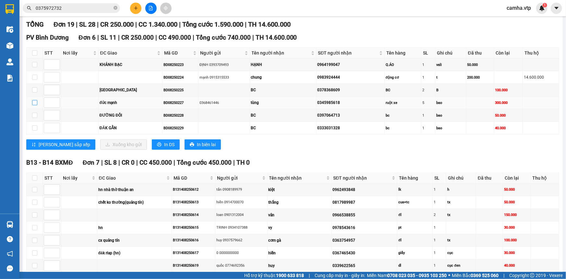
click at [35, 102] on input "checkbox" at bounding box center [34, 102] width 5 height 5
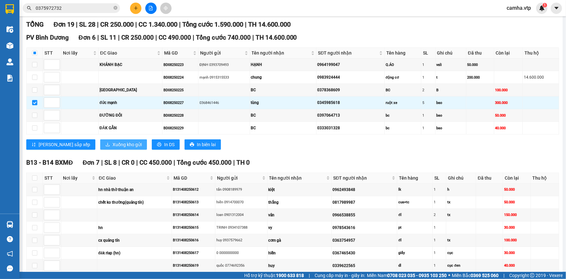
click at [113, 143] on span "Xuống kho gửi" at bounding box center [127, 144] width 29 height 7
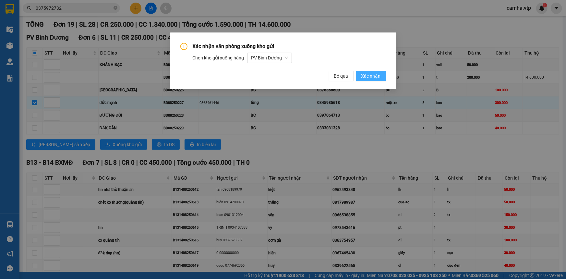
click at [378, 78] on span "Xác nhận" at bounding box center [370, 75] width 19 height 7
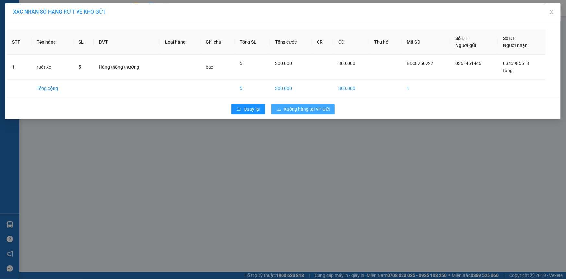
click at [312, 110] on span "Xuống hàng tại VP Gửi" at bounding box center [307, 108] width 46 height 7
